Goal: Information Seeking & Learning: Compare options

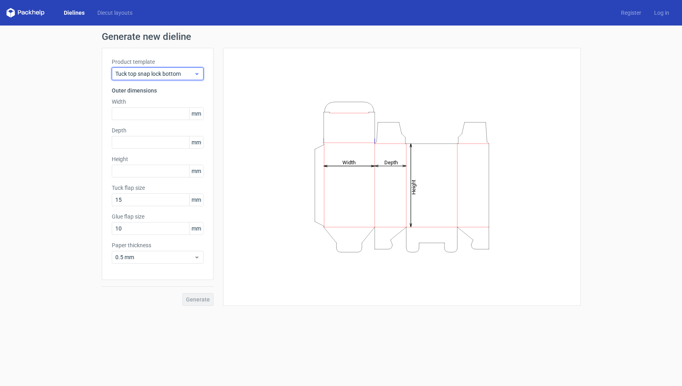
click at [193, 74] on span "Tuck top snap lock bottom" at bounding box center [154, 74] width 79 height 8
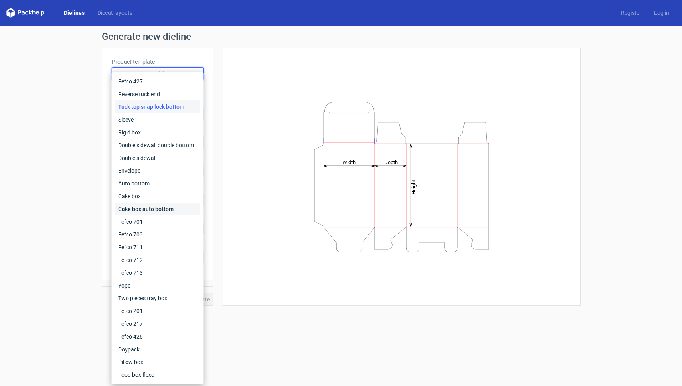
click at [144, 205] on div "Cake box auto bottom" at bounding box center [157, 209] width 85 height 13
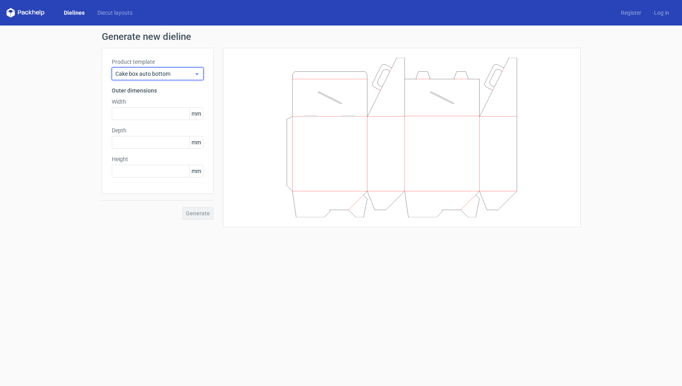
click at [165, 72] on span "Cake box auto bottom" at bounding box center [154, 74] width 79 height 8
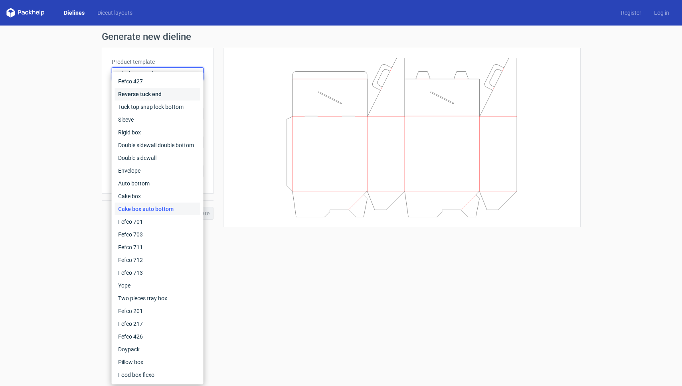
click at [146, 99] on div "Reverse tuck end" at bounding box center [157, 94] width 85 height 13
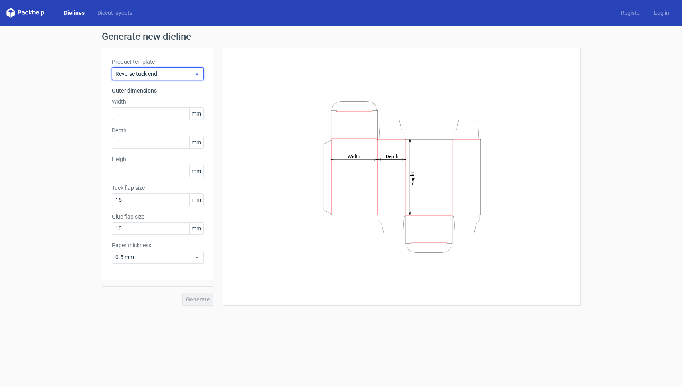
click at [150, 79] on div "Reverse tuck end" at bounding box center [158, 73] width 92 height 13
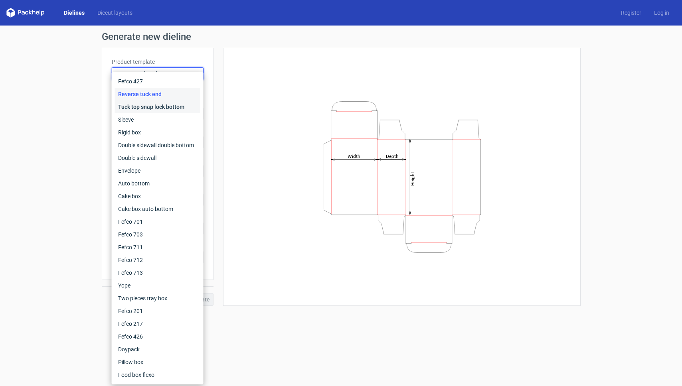
click at [142, 104] on div "Tuck top snap lock bottom" at bounding box center [157, 107] width 85 height 13
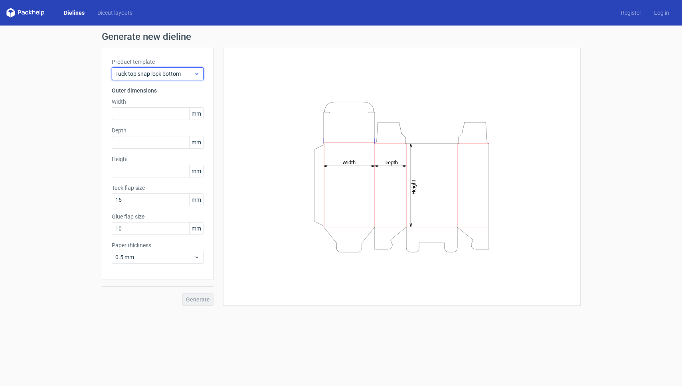
click at [147, 75] on span "Tuck top snap lock bottom" at bounding box center [154, 74] width 79 height 8
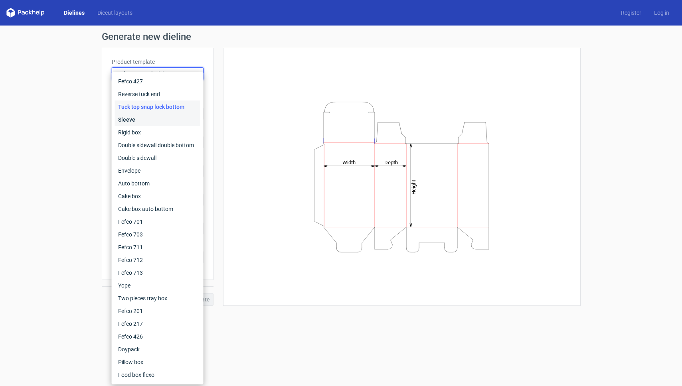
click at [135, 121] on div "Sleeve" at bounding box center [157, 119] width 85 height 13
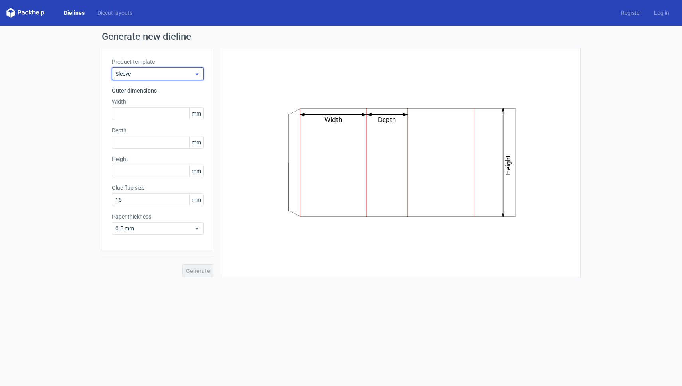
click at [148, 75] on span "Sleeve" at bounding box center [154, 74] width 79 height 8
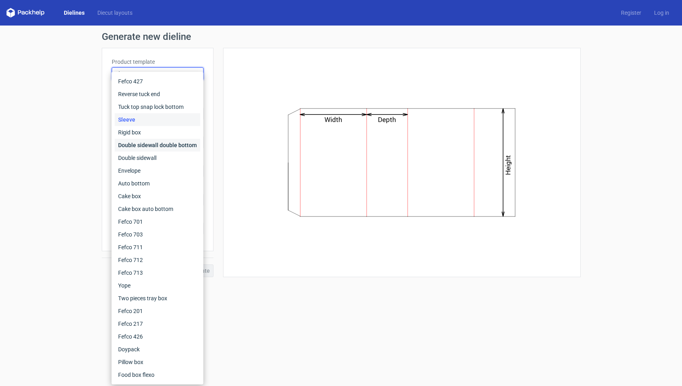
click at [134, 143] on div "Double sidewall double bottom" at bounding box center [157, 145] width 85 height 13
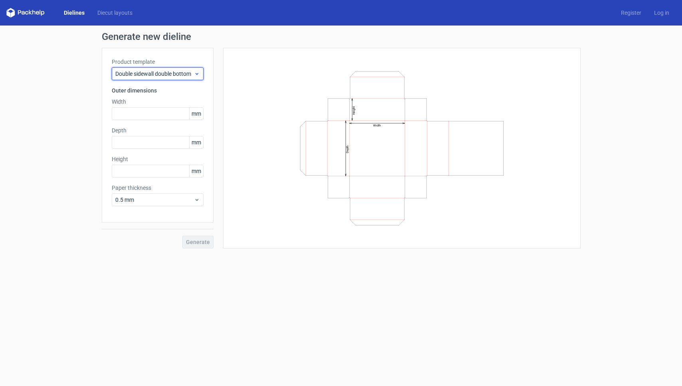
click at [148, 75] on span "Double sidewall double bottom" at bounding box center [154, 74] width 79 height 8
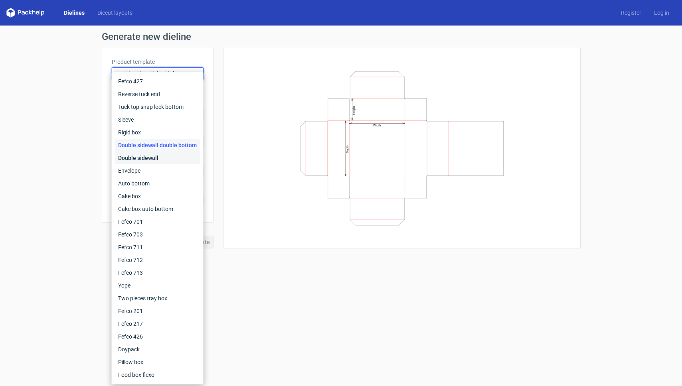
click at [135, 156] on div "Double sidewall" at bounding box center [157, 158] width 85 height 13
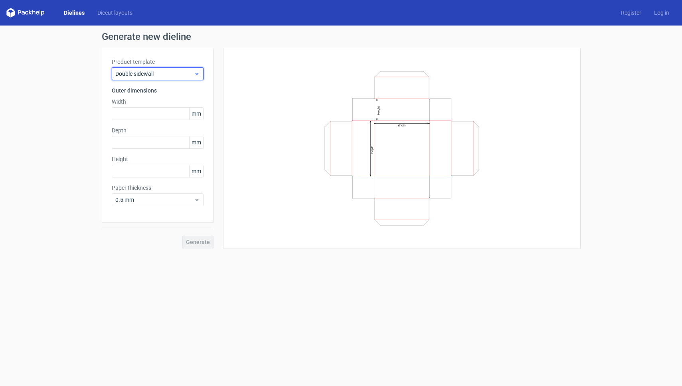
click at [142, 75] on span "Double sidewall" at bounding box center [154, 74] width 79 height 8
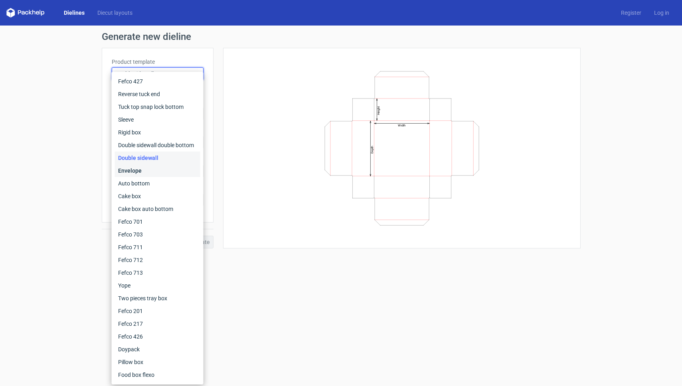
click at [136, 174] on div "Envelope" at bounding box center [157, 170] width 85 height 13
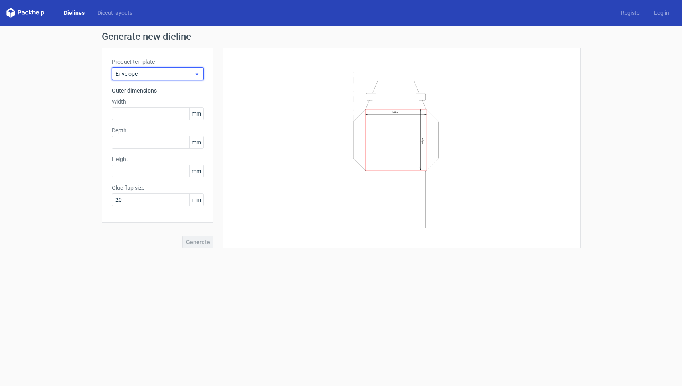
click at [147, 73] on span "Envelope" at bounding box center [154, 74] width 79 height 8
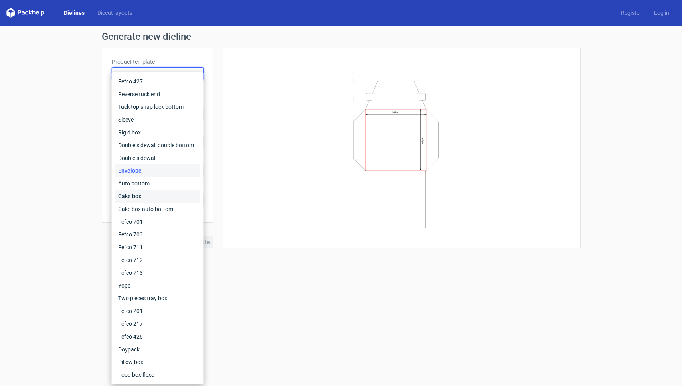
click at [132, 193] on div "Cake box" at bounding box center [157, 196] width 85 height 13
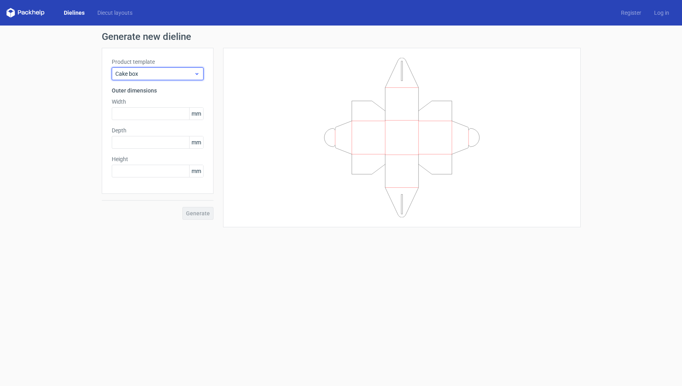
click at [147, 72] on span "Cake box" at bounding box center [154, 74] width 79 height 8
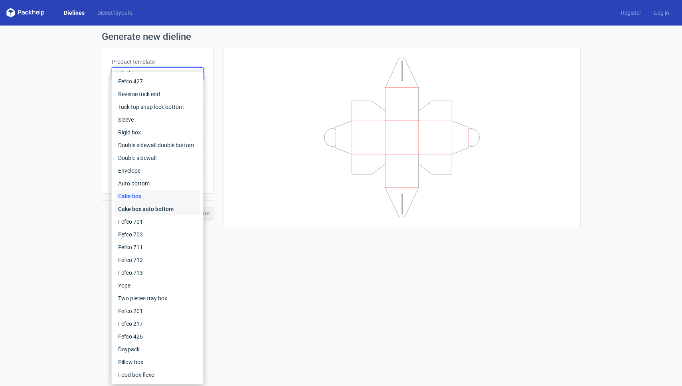
click at [133, 207] on div "Cake box auto bottom" at bounding box center [157, 209] width 85 height 13
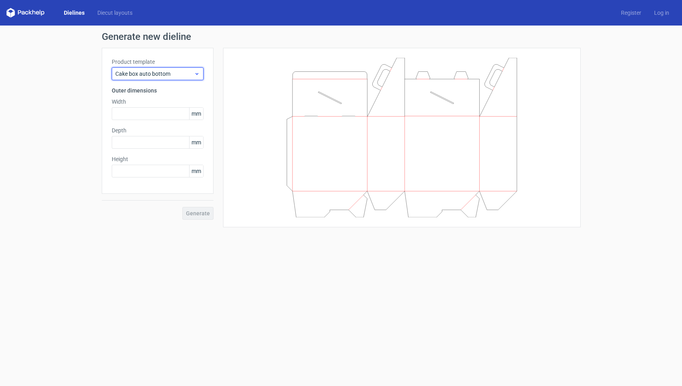
click at [141, 75] on span "Cake box auto bottom" at bounding box center [154, 74] width 79 height 8
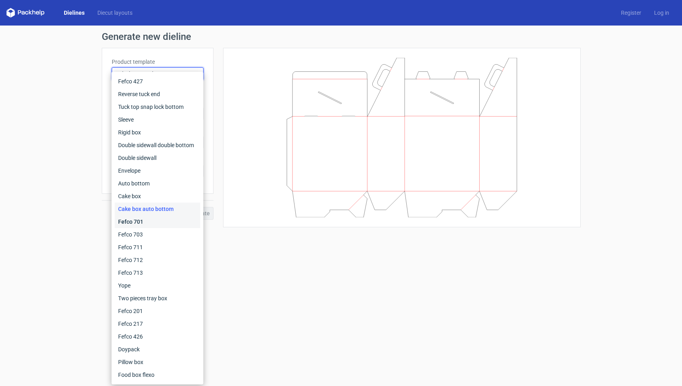
click at [129, 222] on div "Fefco 701" at bounding box center [157, 221] width 85 height 13
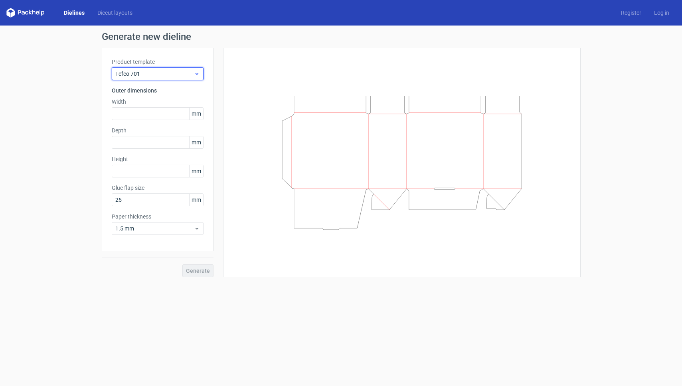
click at [136, 70] on span "Fefco 701" at bounding box center [154, 74] width 79 height 8
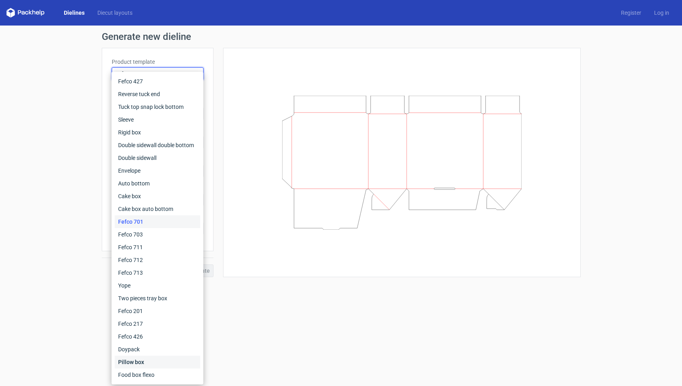
click at [136, 362] on div "Pillow box" at bounding box center [157, 362] width 85 height 13
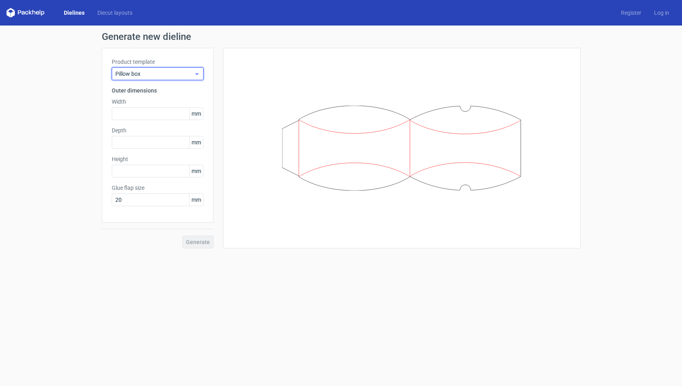
click at [151, 73] on span "Pillow box" at bounding box center [154, 74] width 79 height 8
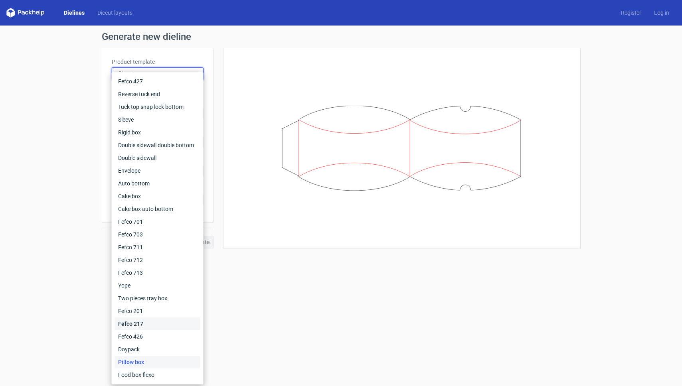
click at [146, 319] on div "Fefco 217" at bounding box center [157, 324] width 85 height 13
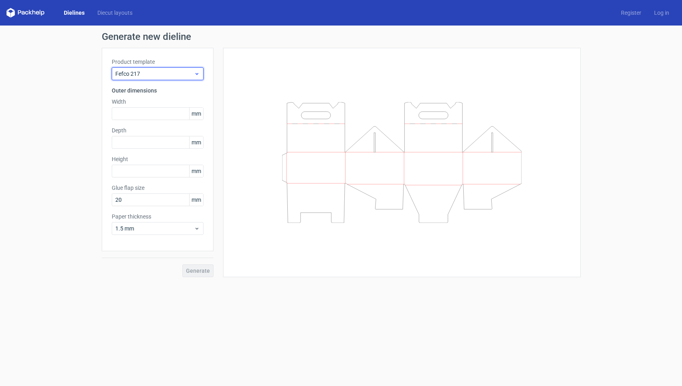
click at [150, 77] on span "Fefco 217" at bounding box center [154, 74] width 79 height 8
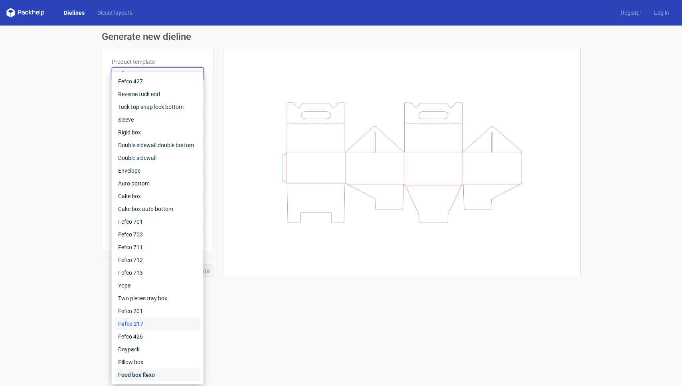
click at [143, 369] on div "Food box flexo" at bounding box center [157, 375] width 85 height 13
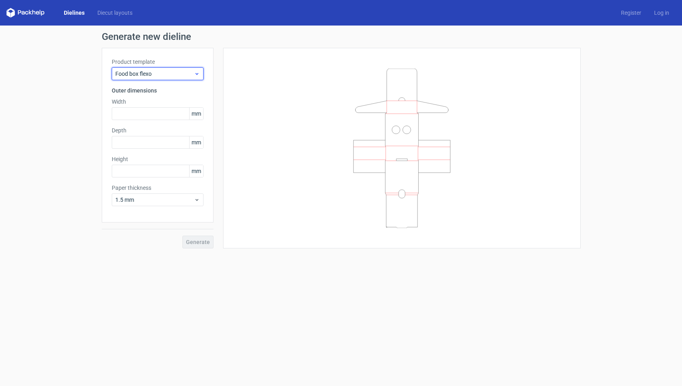
click at [140, 67] on div "Food box flexo" at bounding box center [158, 73] width 92 height 13
